Goal: Transaction & Acquisition: Purchase product/service

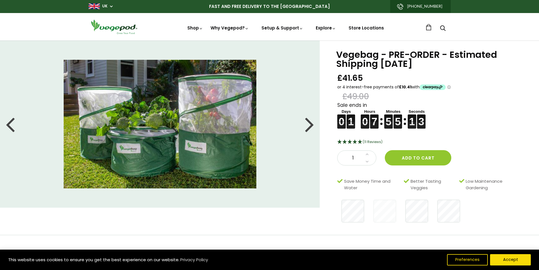
click at [309, 125] on div at bounding box center [309, 123] width 9 height 25
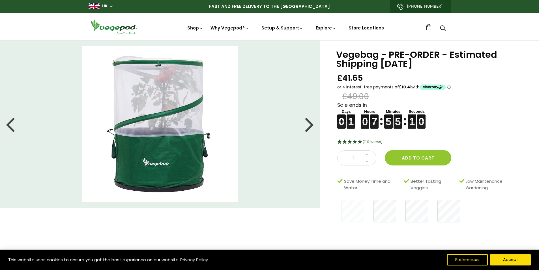
click at [311, 126] on div at bounding box center [309, 123] width 9 height 25
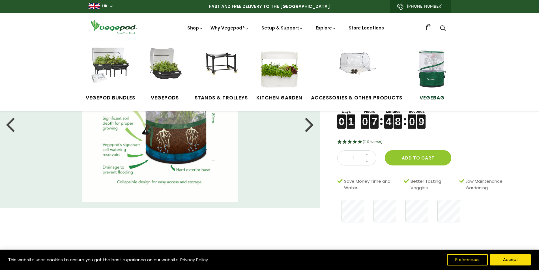
click at [436, 71] on img at bounding box center [432, 69] width 42 height 42
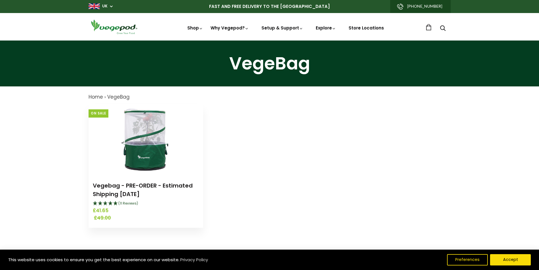
click at [172, 146] on img at bounding box center [145, 139] width 71 height 71
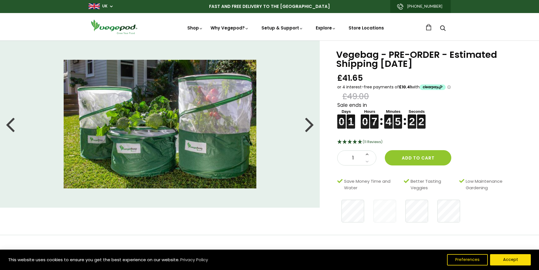
click at [368, 155] on icon at bounding box center [367, 153] width 3 height 5
click at [414, 159] on button "Add to cart" at bounding box center [418, 157] width 67 height 15
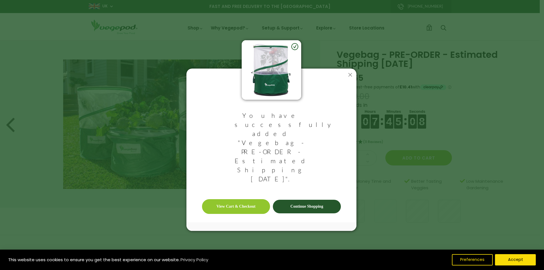
click at [254, 199] on link "View Cart & Checkout" at bounding box center [236, 206] width 68 height 15
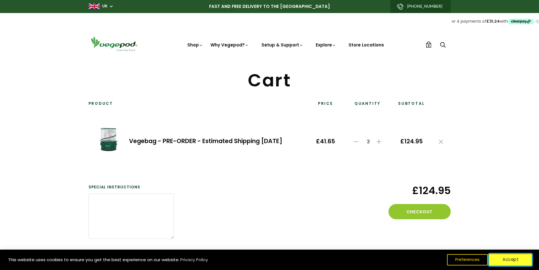
click at [508, 258] on button "Accept" at bounding box center [510, 260] width 43 height 12
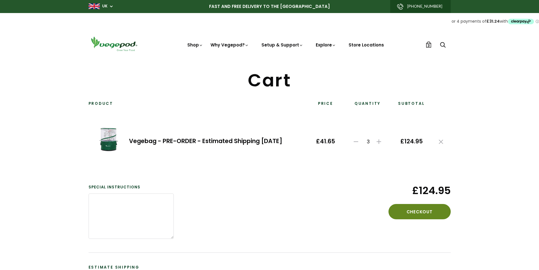
click at [420, 215] on button "Checkout" at bounding box center [420, 211] width 62 height 15
